Goal: Navigation & Orientation: Find specific page/section

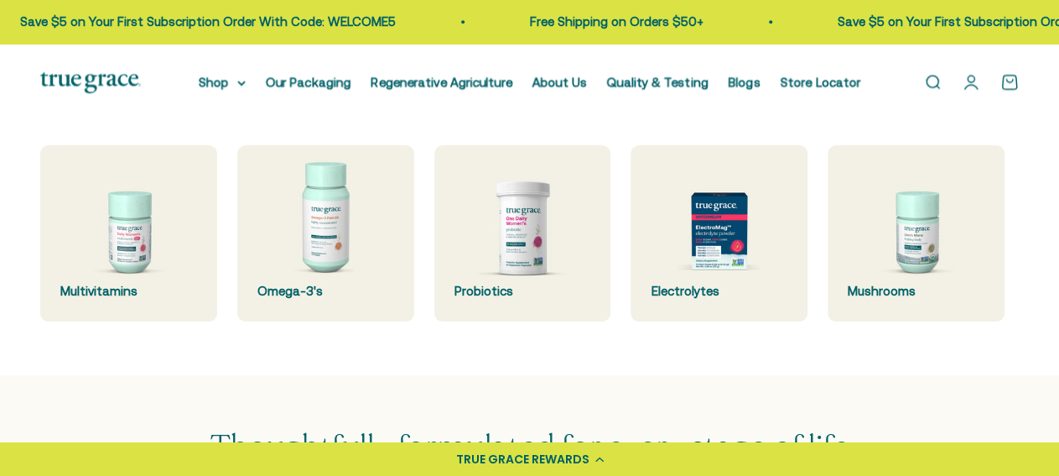
scroll to position [436, 0]
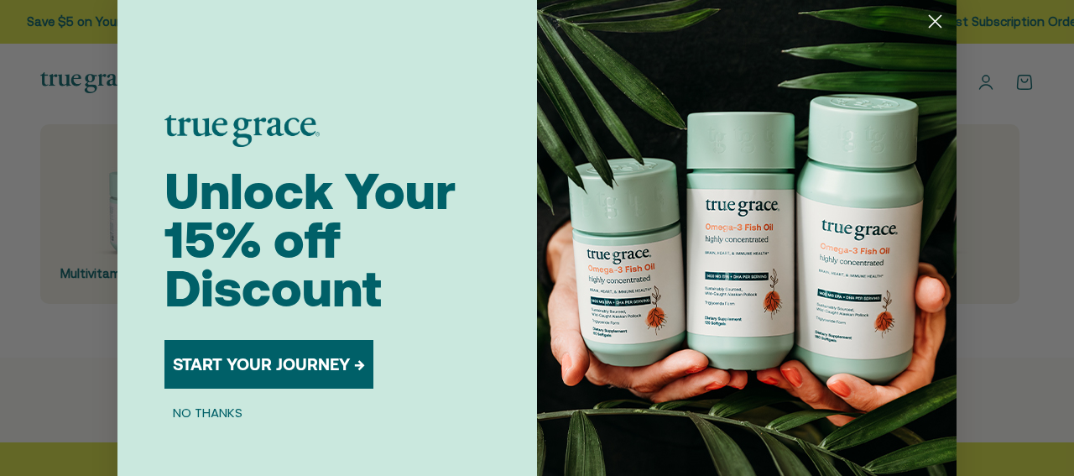
click at [923, 15] on circle "Close dialog" at bounding box center [935, 22] width 28 height 28
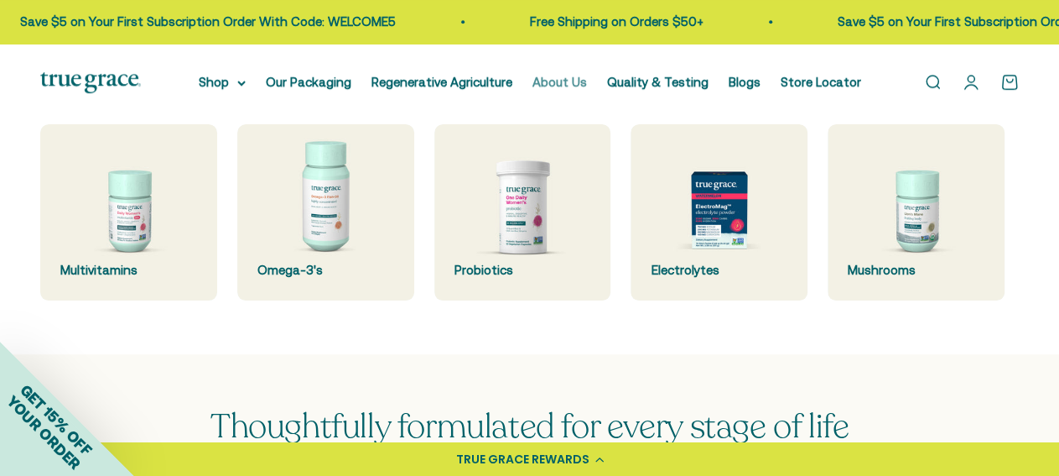
click at [563, 84] on link "About Us" at bounding box center [560, 82] width 55 height 14
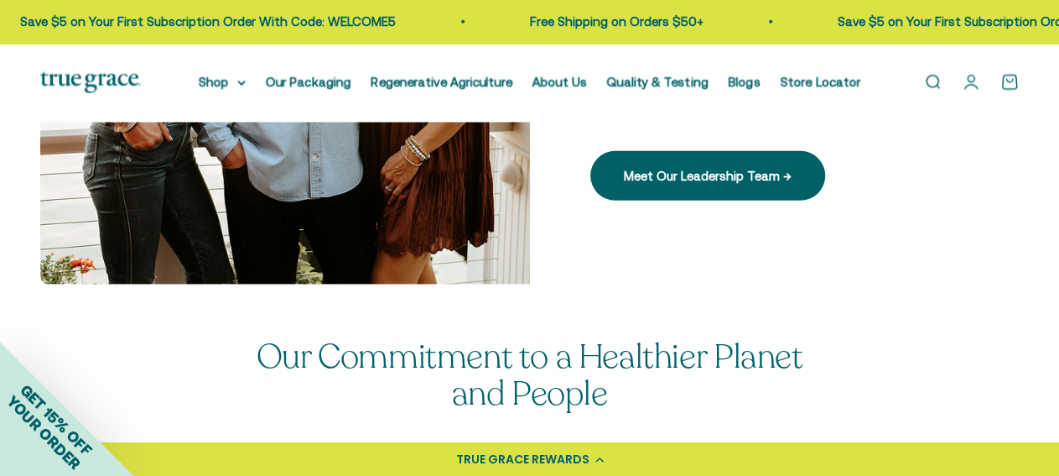
scroll to position [2268, 0]
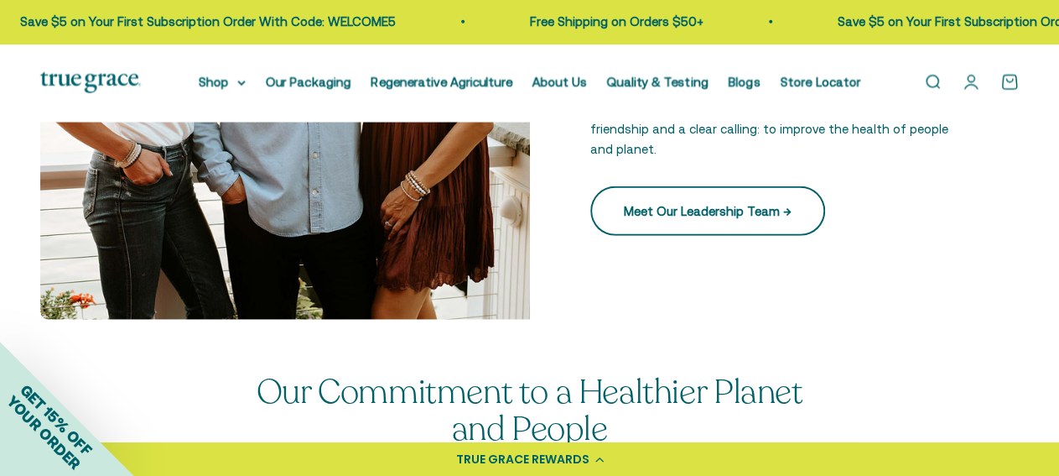
click at [656, 199] on link "Meet Our Leadership Team →" at bounding box center [707, 210] width 235 height 49
